Goal: Information Seeking & Learning: Understand process/instructions

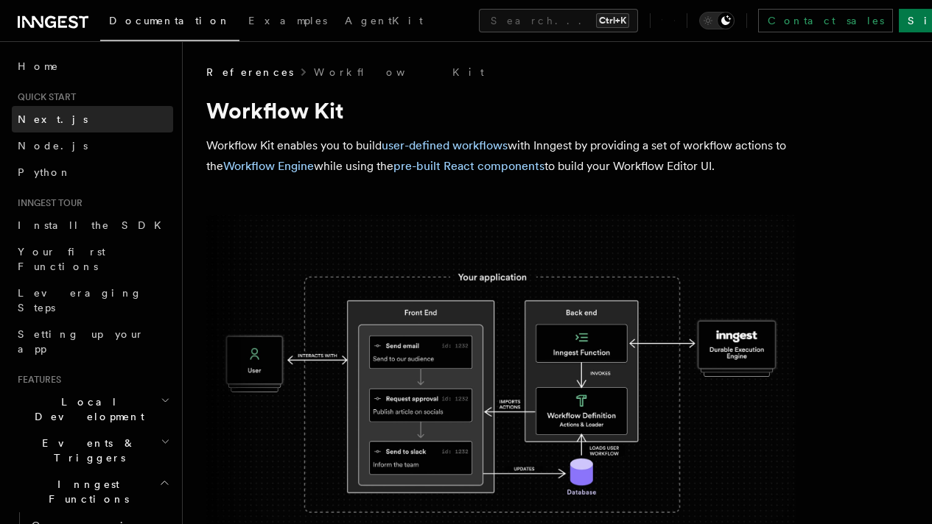
click at [60, 116] on link "Next.js" at bounding box center [92, 119] width 161 height 27
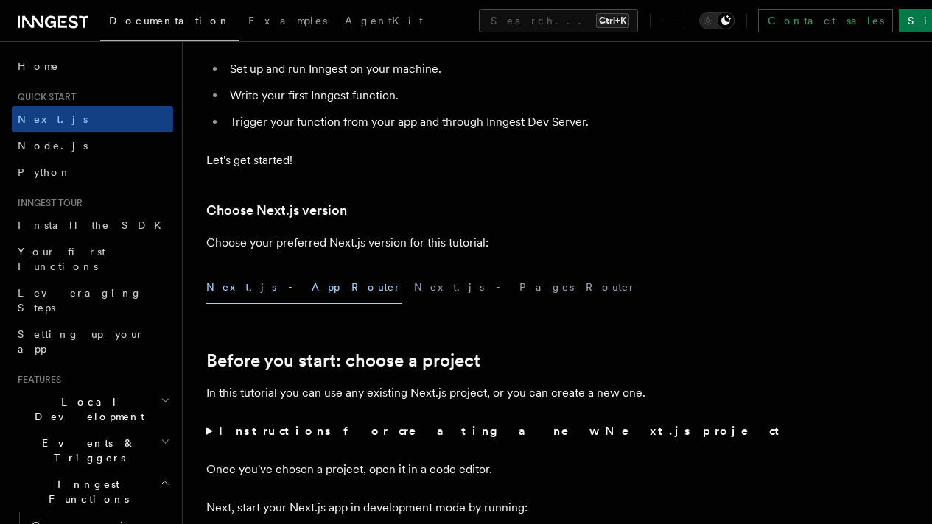
scroll to position [213, 0]
click at [396, 220] on h3 "Choose Next.js version" at bounding box center [500, 210] width 589 height 21
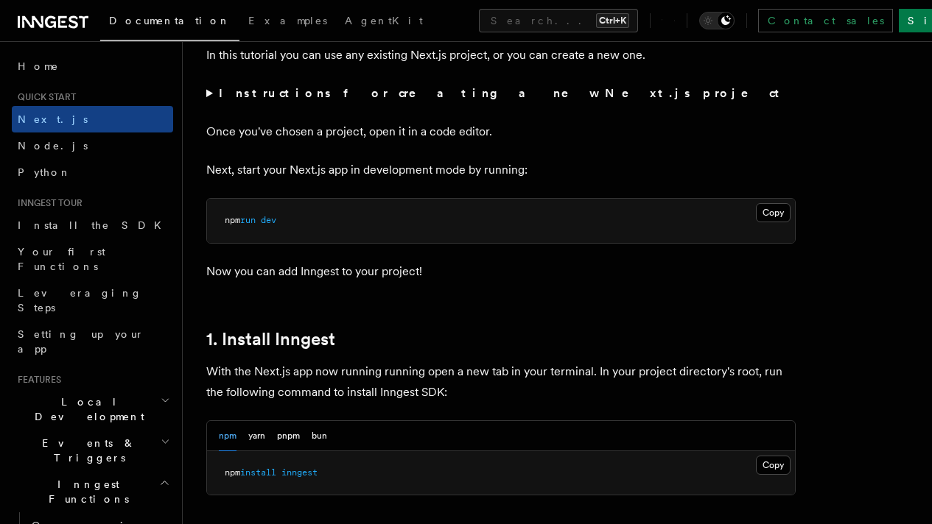
scroll to position [551, 0]
click at [206, 103] on summary "Instructions for creating a new Next.js project" at bounding box center [500, 93] width 589 height 21
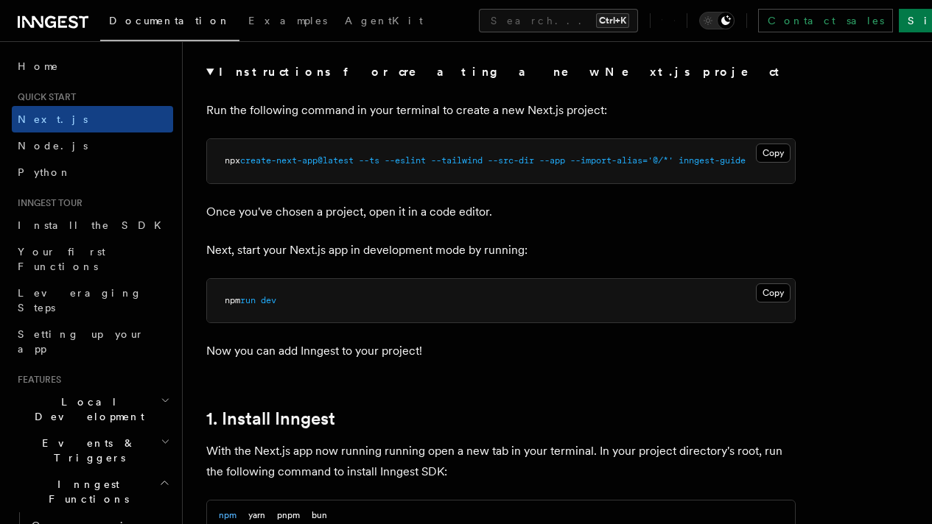
scroll to position [572, 0]
click at [129, 217] on link "Install the SDK" at bounding box center [92, 225] width 161 height 27
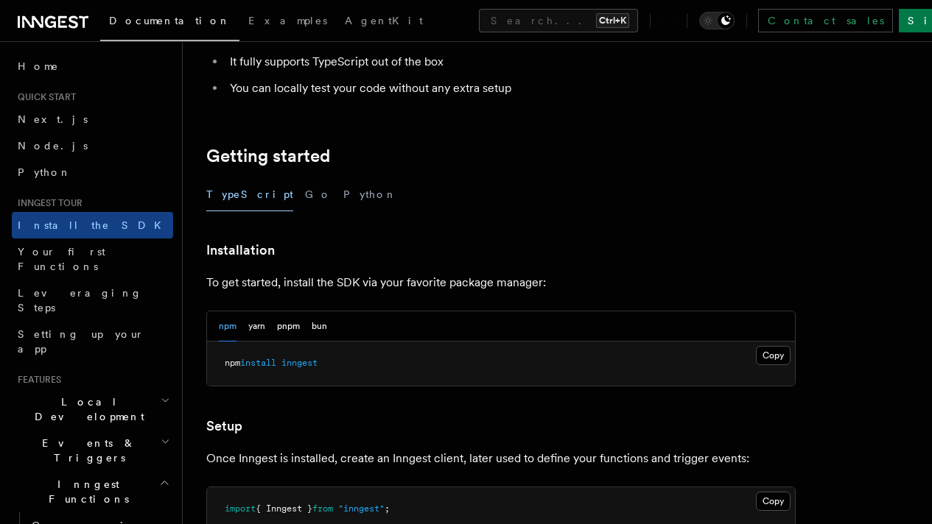
scroll to position [217, 0]
click at [281, 329] on button "pnpm" at bounding box center [288, 326] width 23 height 30
click at [756, 353] on button "Copy Copied" at bounding box center [773, 354] width 35 height 19
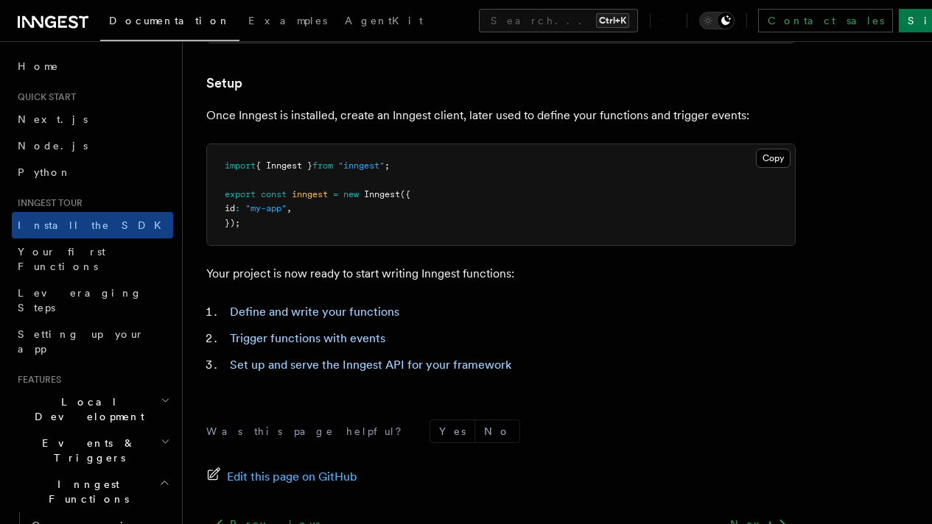
scroll to position [558, 0]
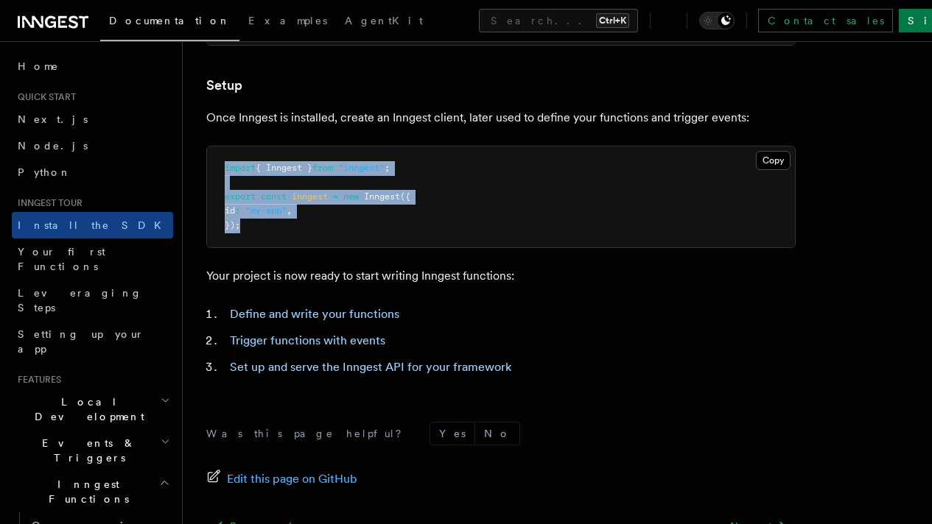
drag, startPoint x: 247, startPoint y: 243, endPoint x: 222, endPoint y: 190, distance: 58.3
click at [222, 190] on pre "import { Inngest } from "inngest" ; export const inngest = new Inngest ({ id : …" at bounding box center [501, 198] width 588 height 102
copy code "import { Inngest } from "inngest" ; export const inngest = new Inngest ({ id : …"
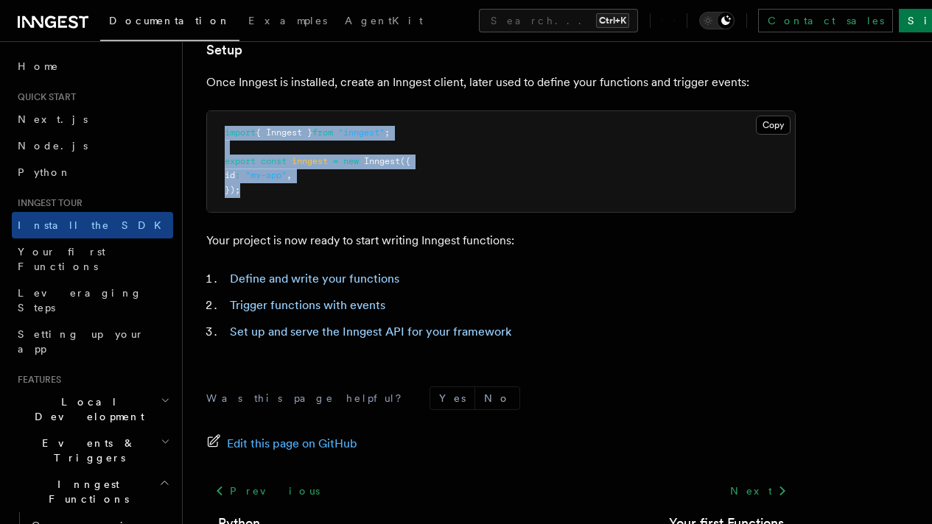
scroll to position [594, 0]
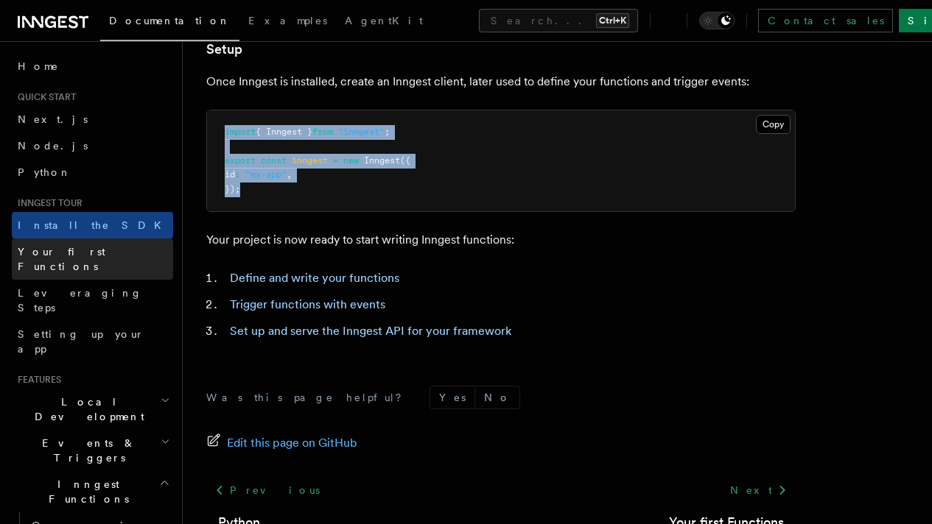
click at [114, 245] on link "Your first Functions" at bounding box center [92, 259] width 161 height 41
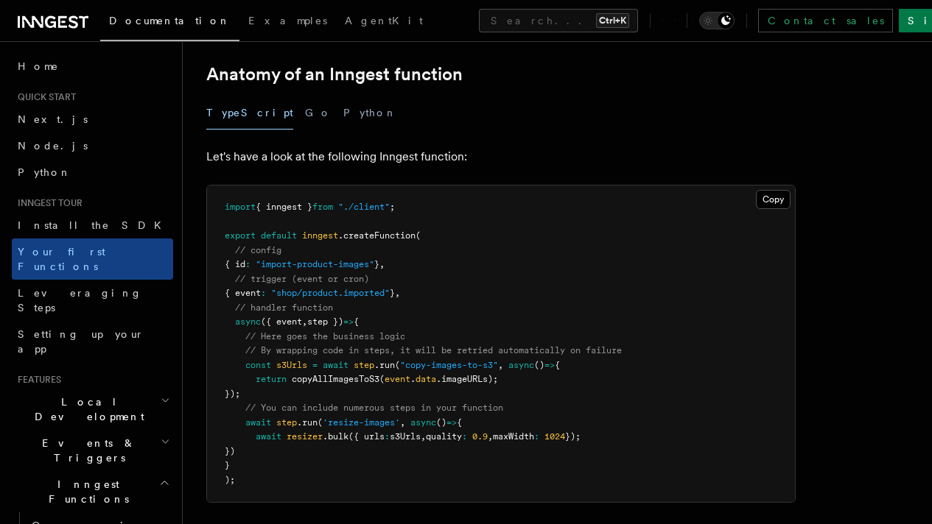
scroll to position [262, 0]
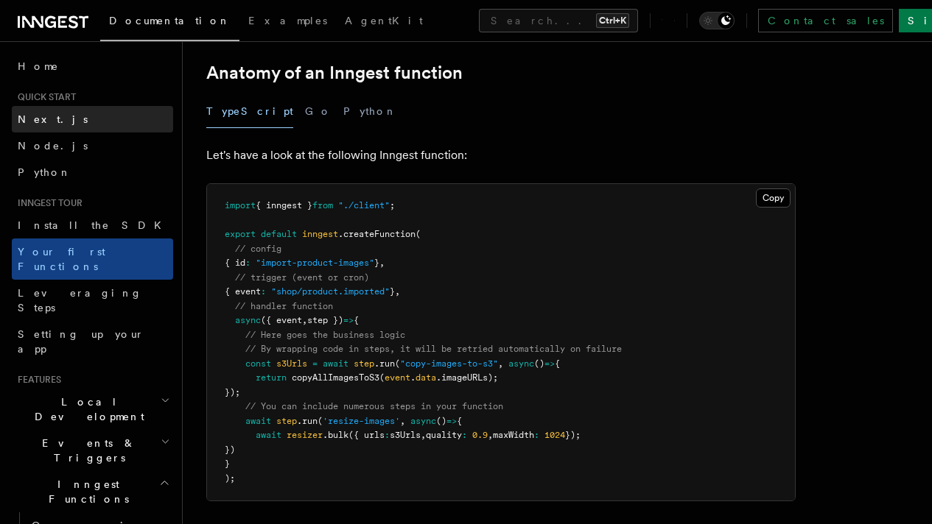
click at [61, 120] on link "Next.js" at bounding box center [92, 119] width 161 height 27
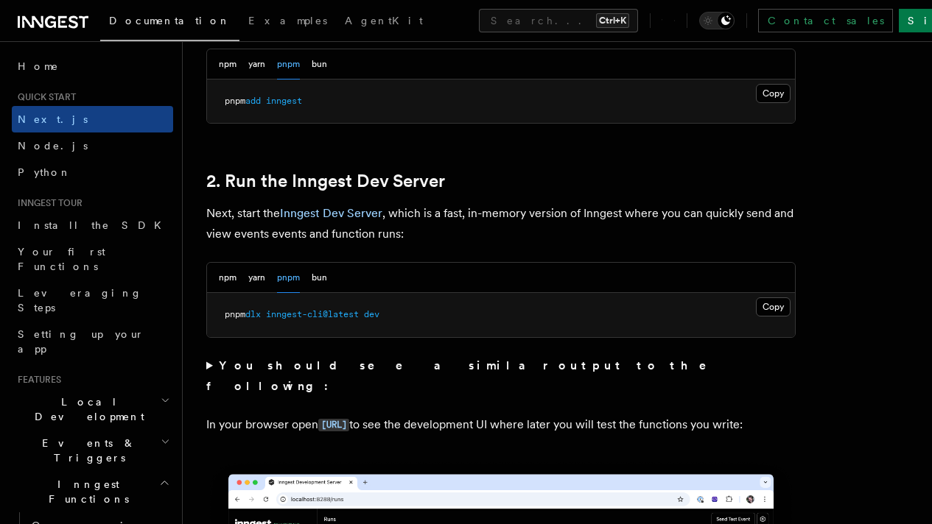
scroll to position [925, 0]
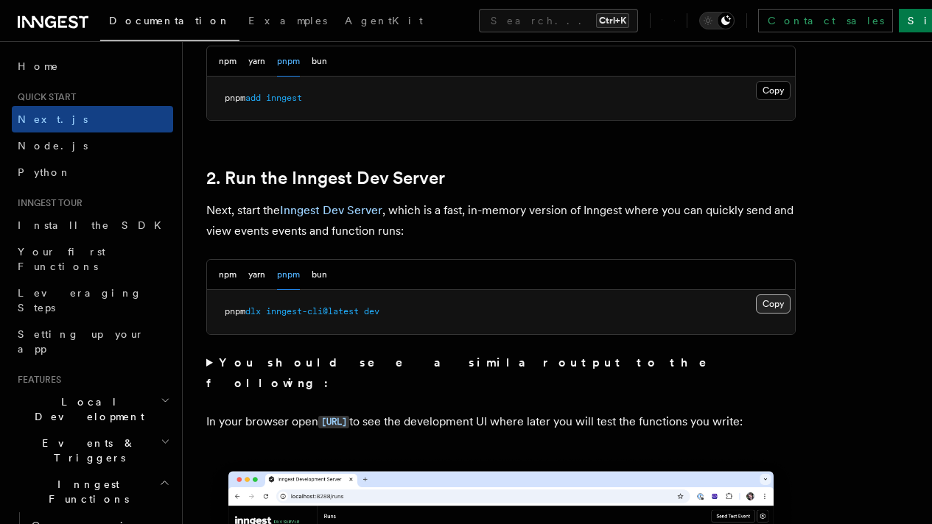
click at [756, 314] on button "Copy Copied" at bounding box center [773, 304] width 35 height 19
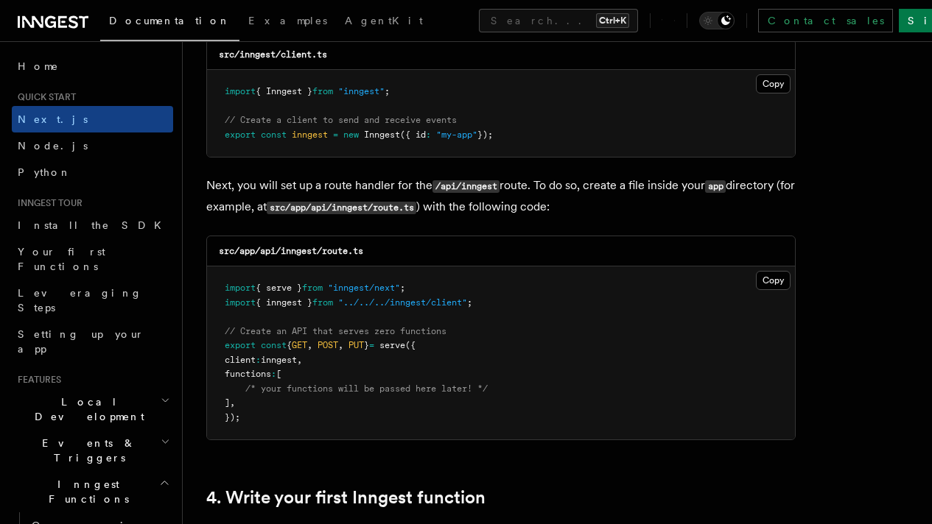
scroll to position [1951, 0]
click at [756, 273] on button "Copy Copied" at bounding box center [773, 279] width 35 height 19
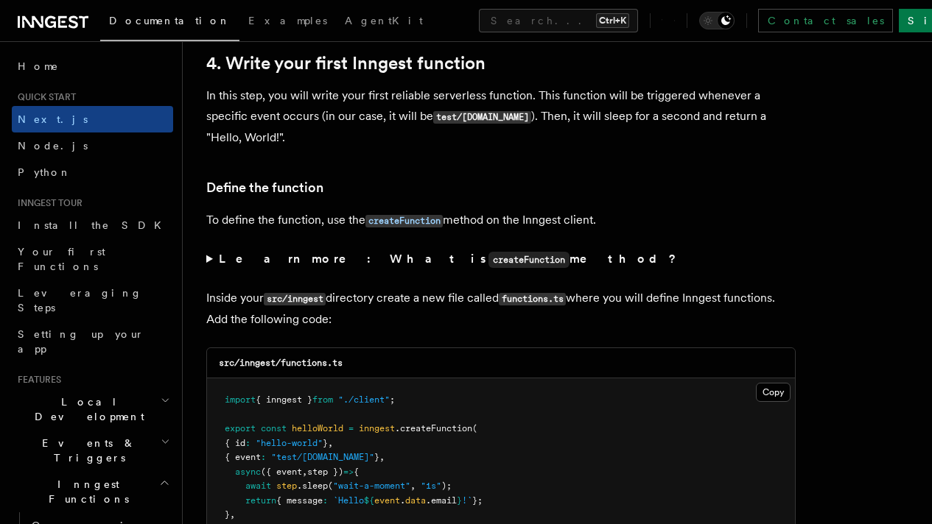
scroll to position [2386, 0]
click at [212, 250] on summary "Learn more: What is createFunction method?" at bounding box center [500, 258] width 589 height 21
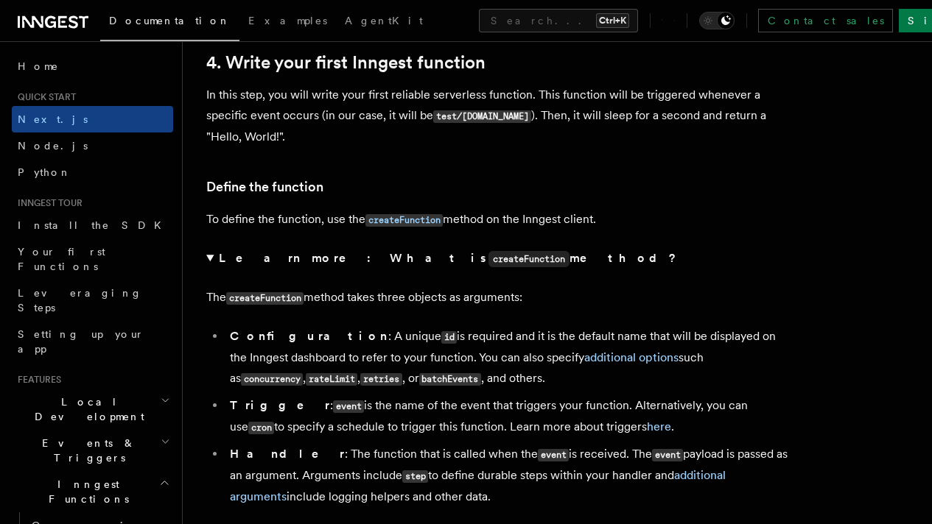
click at [212, 250] on summary "Learn more: What is createFunction method?" at bounding box center [500, 258] width 589 height 21
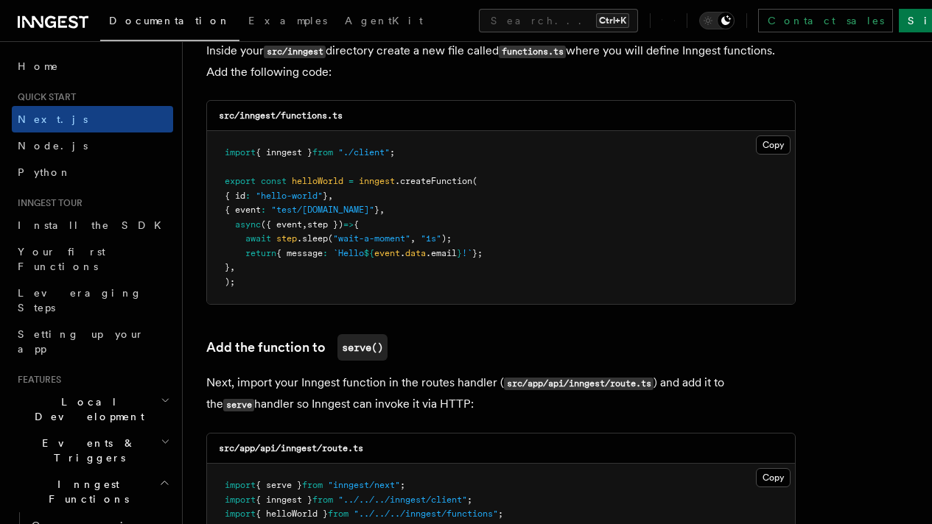
scroll to position [2632, 0]
click at [756, 138] on button "Copy Copied" at bounding box center [773, 145] width 35 height 19
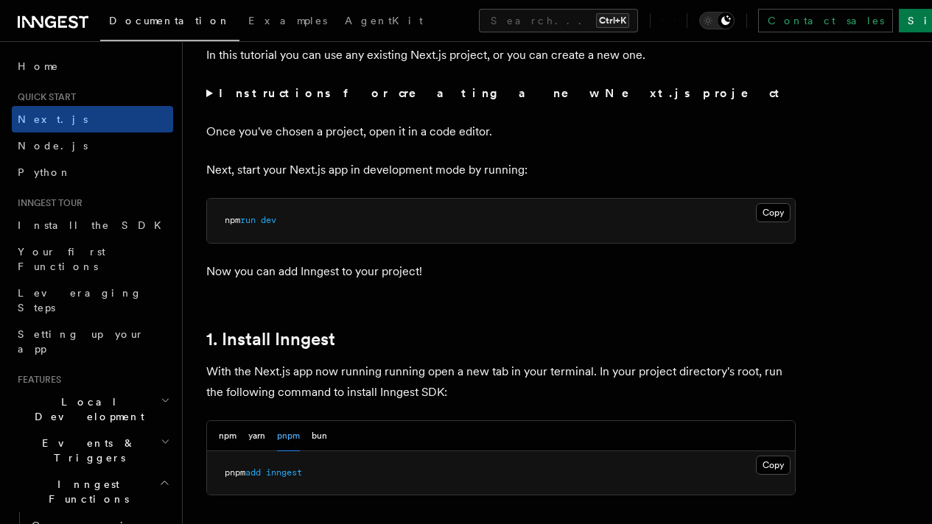
scroll to position [550, 0]
click at [207, 105] on summary "Instructions for creating a new Next.js project" at bounding box center [500, 94] width 589 height 21
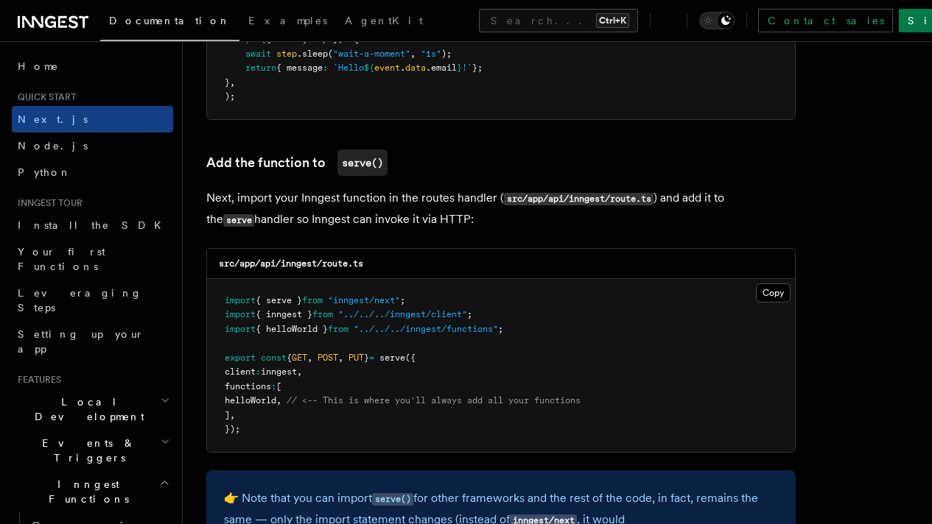
scroll to position [2924, 0]
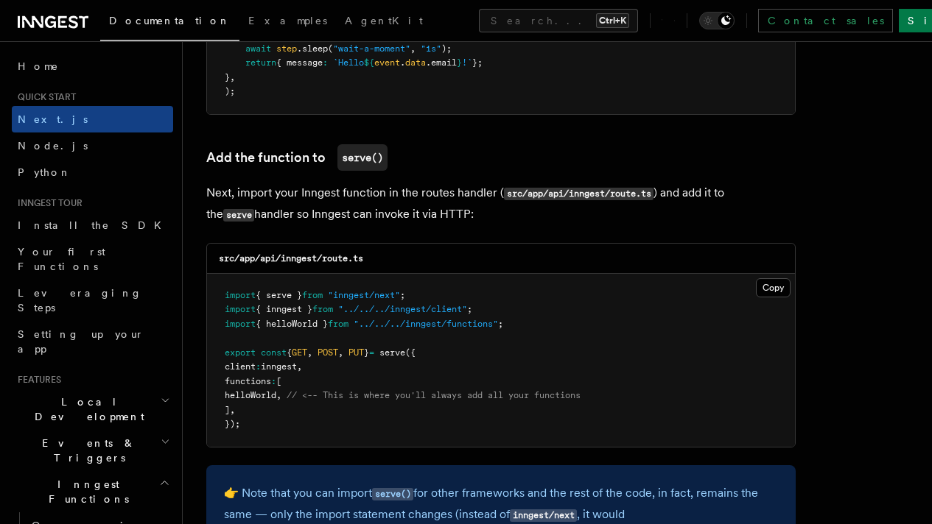
click at [0, 0] on span "5. Trigger your function from the Inngest Dev Server UI" at bounding box center [0, 0] width 0 height 0
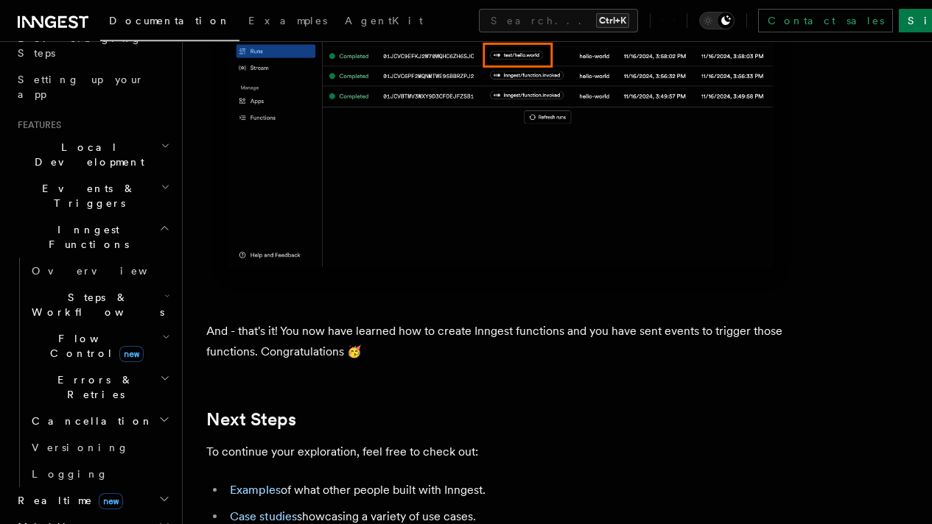
scroll to position [247, 0]
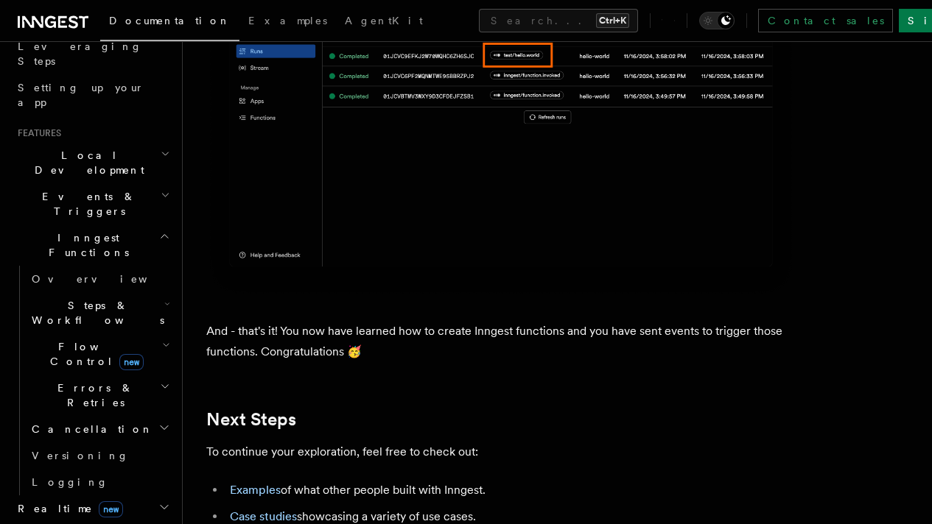
click at [161, 189] on icon "button" at bounding box center [166, 195] width 10 height 12
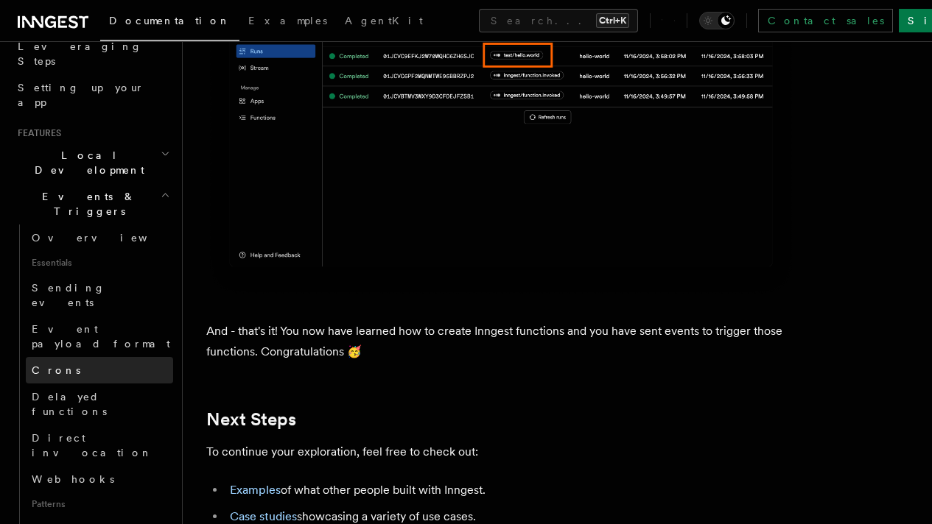
click at [49, 357] on link "Crons" at bounding box center [99, 370] width 147 height 27
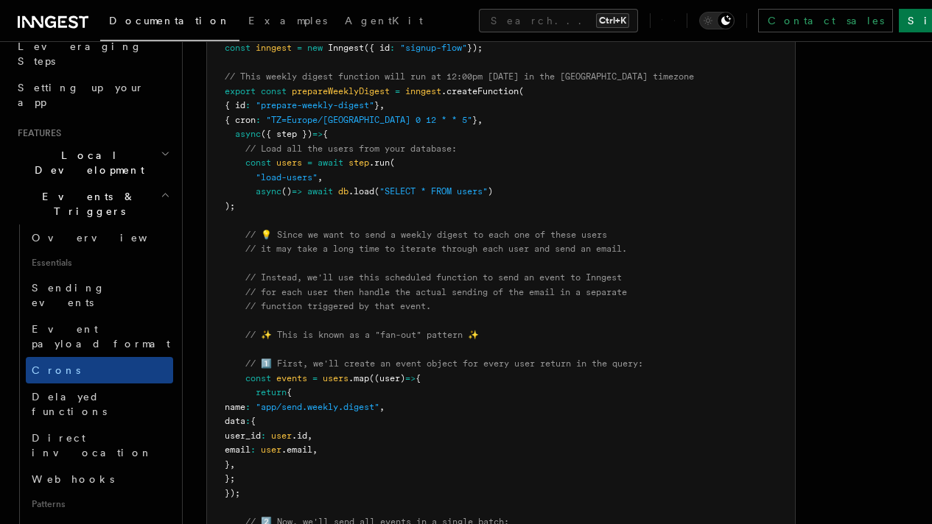
scroll to position [286, 0]
drag, startPoint x: 362, startPoint y: 122, endPoint x: 284, endPoint y: 120, distance: 78.8
click at [284, 120] on span ""TZ=Europe/Paris 0 12 * * 5"" at bounding box center [369, 121] width 206 height 10
copy span "TZ=Europe/Paris"
drag, startPoint x: 368, startPoint y: 121, endPoint x: 419, endPoint y: 119, distance: 51.6
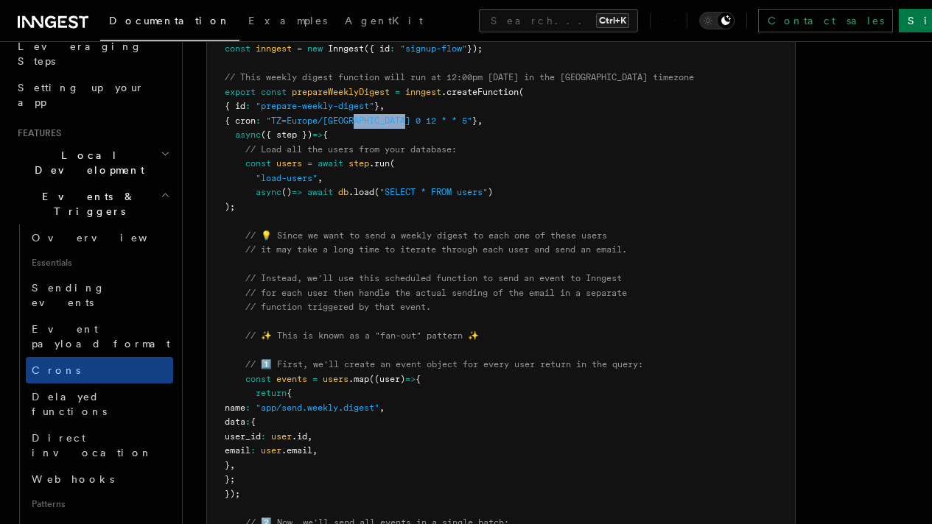
click at [419, 119] on span ""TZ=Europe/Paris 0 12 * * 5"" at bounding box center [369, 121] width 206 height 10
copy span "0 12 * * 5"
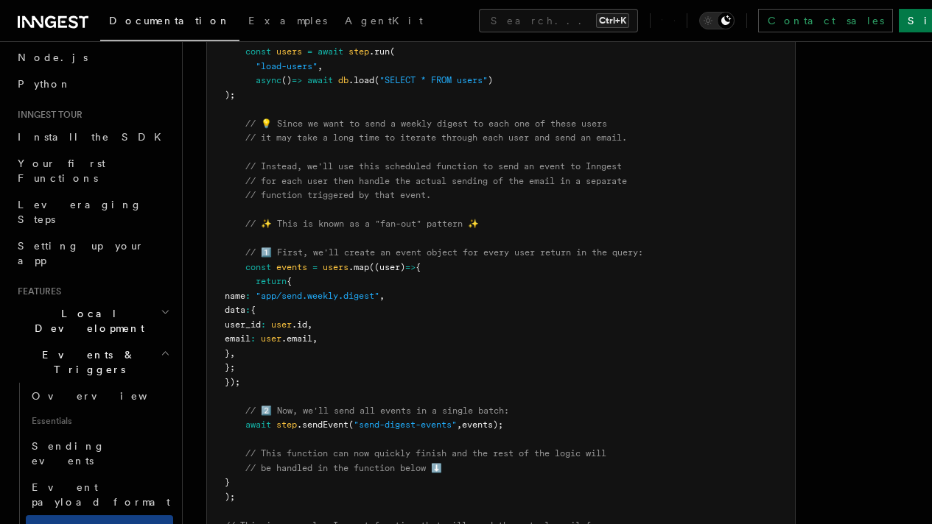
scroll to position [88, 0]
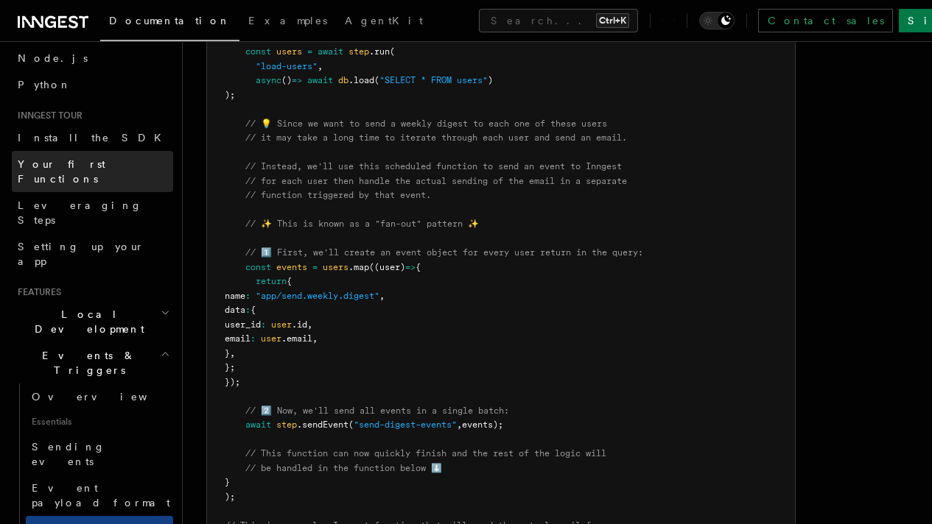
click at [90, 164] on span "Your first Functions" at bounding box center [62, 171] width 88 height 27
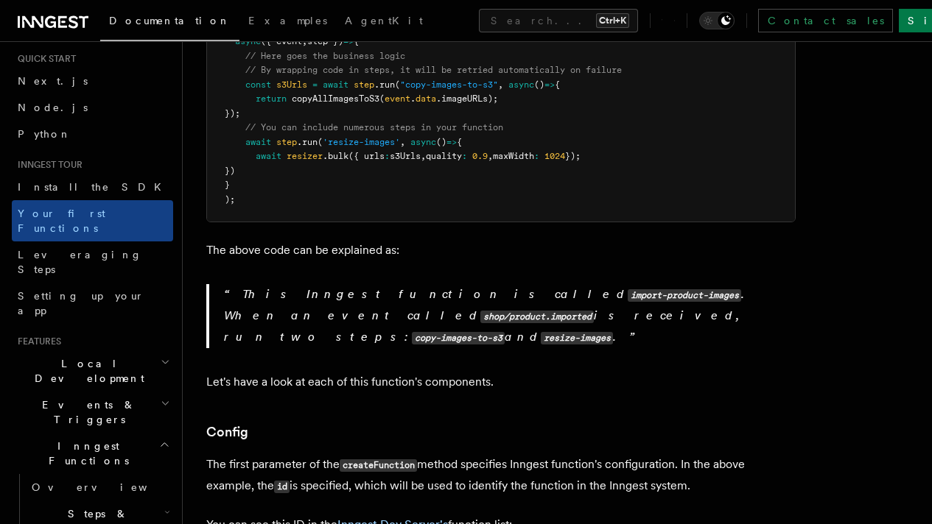
scroll to position [144, 0]
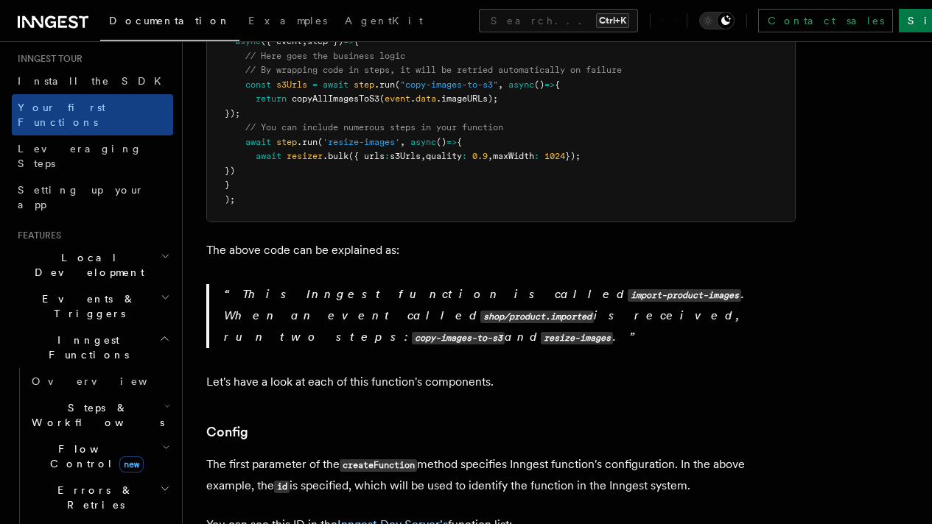
click at [103, 286] on h2 "Events & Triggers" at bounding box center [92, 306] width 161 height 41
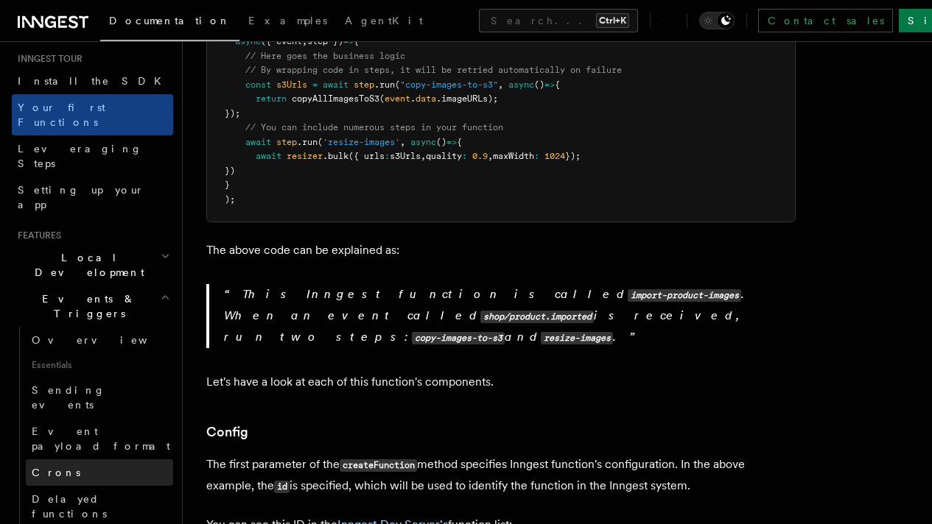
click at [91, 460] on link "Crons" at bounding box center [99, 473] width 147 height 27
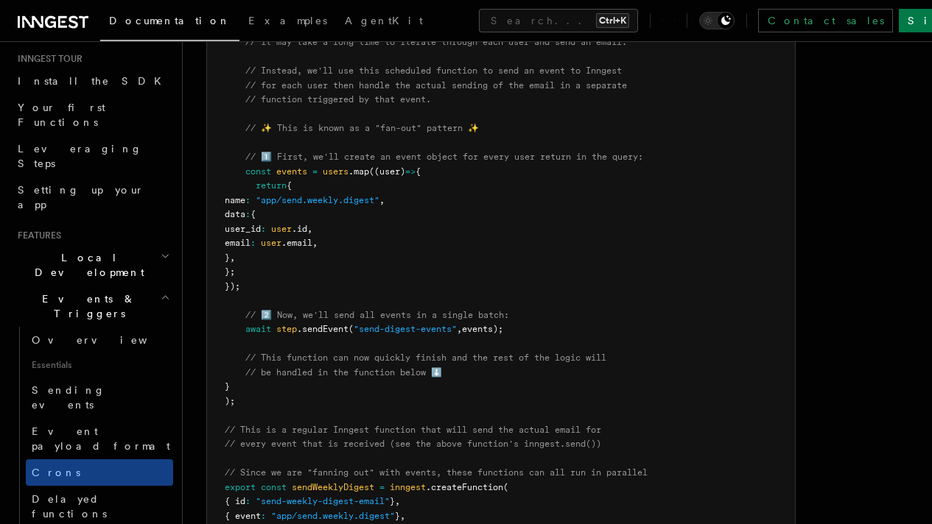
scroll to position [322, 0]
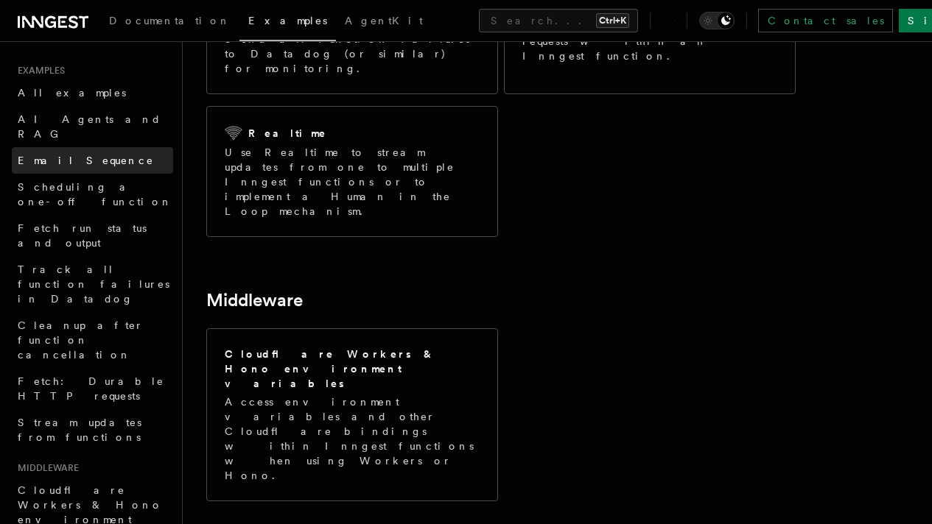
scroll to position [373, 0]
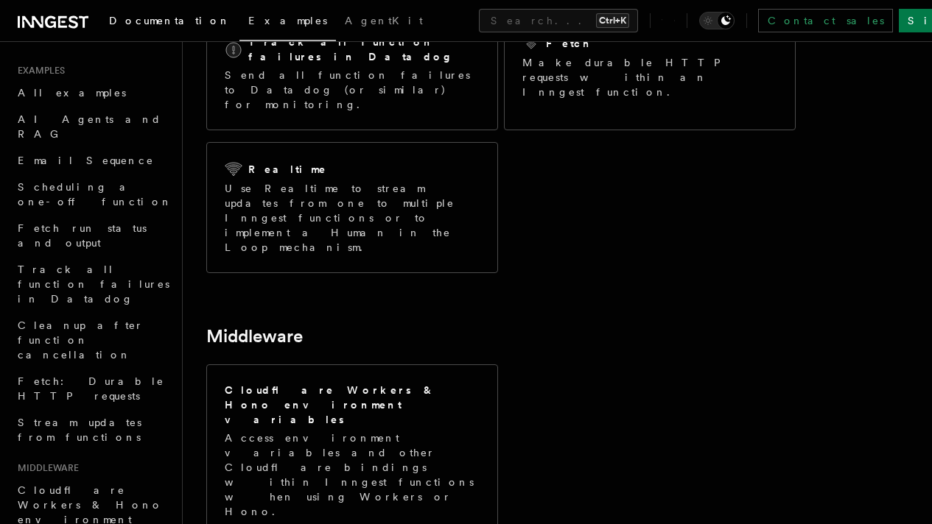
click at [180, 29] on link "Documentation" at bounding box center [169, 21] width 139 height 35
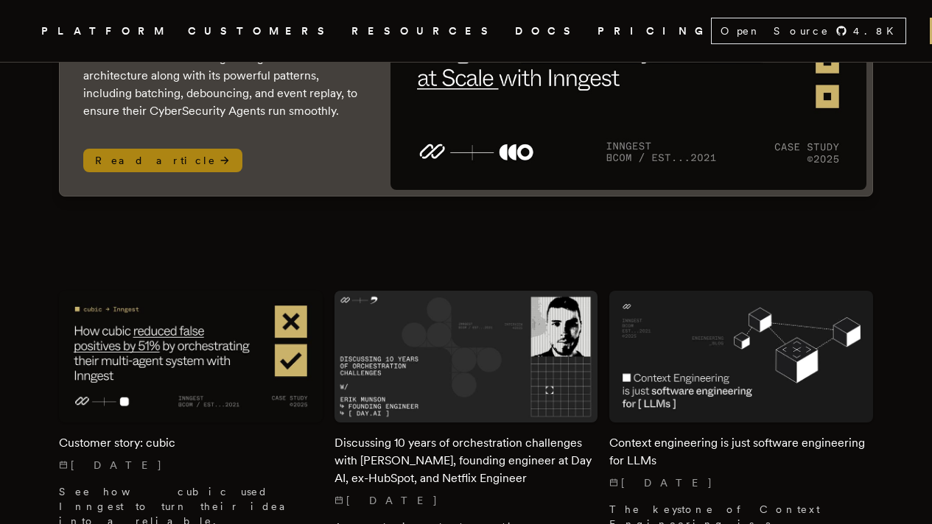
scroll to position [265, 0]
